Goal: Task Accomplishment & Management: Complete application form

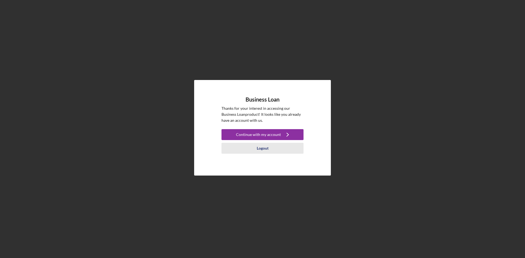
click at [261, 149] on div "Logout" at bounding box center [263, 148] width 12 height 11
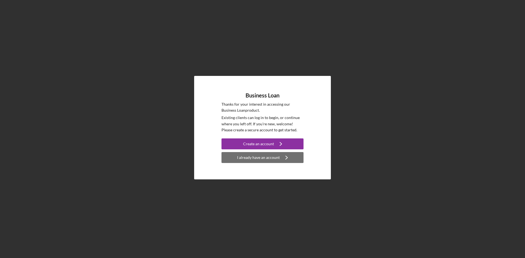
click at [270, 156] on div "I already have an account" at bounding box center [258, 157] width 43 height 11
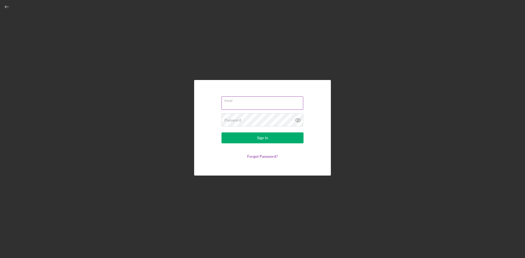
click at [260, 101] on div "Email" at bounding box center [262, 103] width 82 height 14
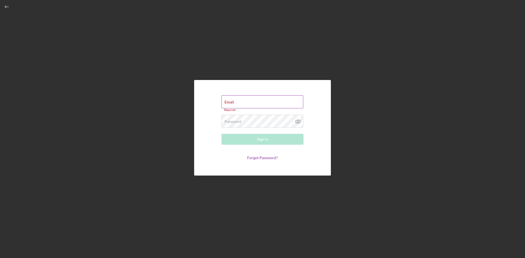
click at [259, 103] on input "Email" at bounding box center [262, 101] width 82 height 13
type input "[EMAIL_ADDRESS][DOMAIN_NAME]"
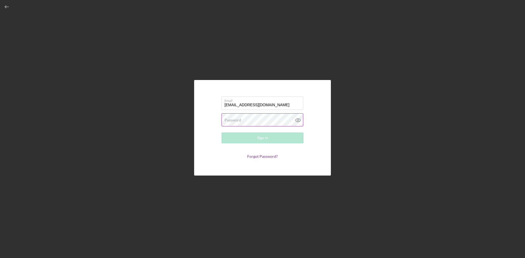
click at [246, 119] on div "Password Required" at bounding box center [262, 120] width 82 height 14
click at [221, 133] on button "Sign In" at bounding box center [262, 138] width 82 height 11
